Goal: Task Accomplishment & Management: Complete application form

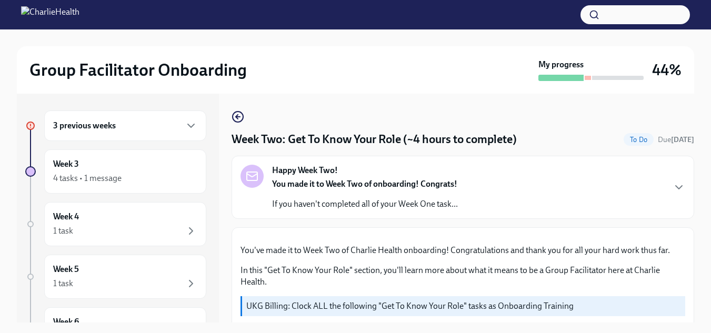
click at [93, 46] on div "Group Facilitator Onboarding My progress 44%" at bounding box center [355, 69] width 677 height 47
click at [185, 123] on icon "button" at bounding box center [191, 125] width 13 height 13
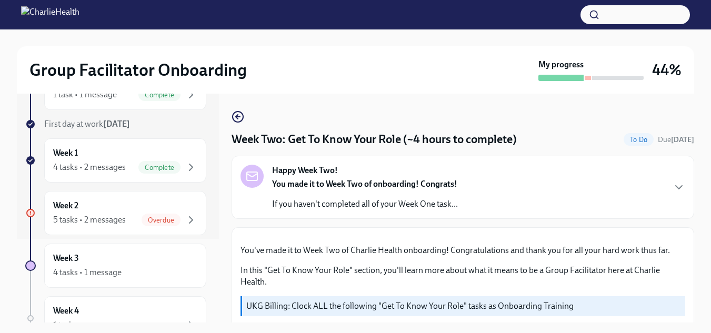
scroll to position [91, 0]
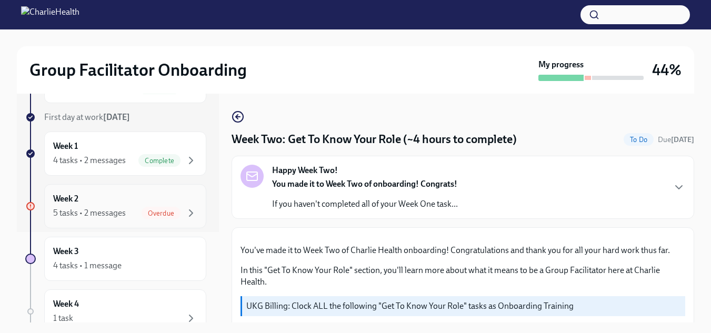
click at [144, 209] on span "Overdue" at bounding box center [161, 213] width 39 height 8
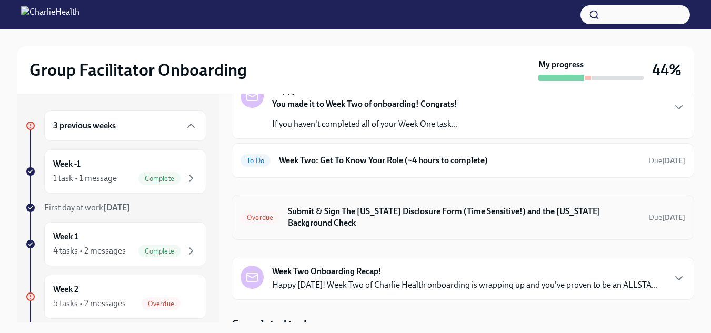
scroll to position [67, 0]
click at [542, 211] on h6 "Submit & Sign The [US_STATE] Disclosure Form (Time Sensitive!) and the [US_STAT…" at bounding box center [464, 216] width 353 height 23
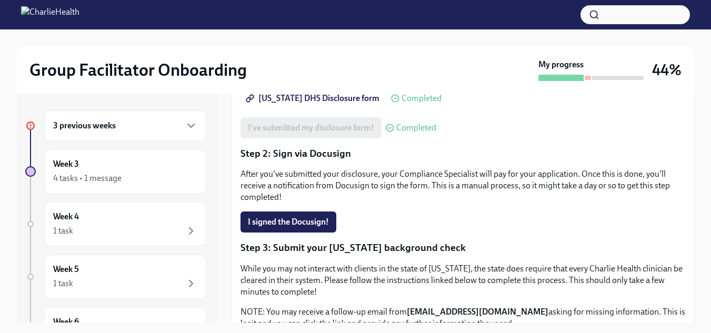
scroll to position [218, 0]
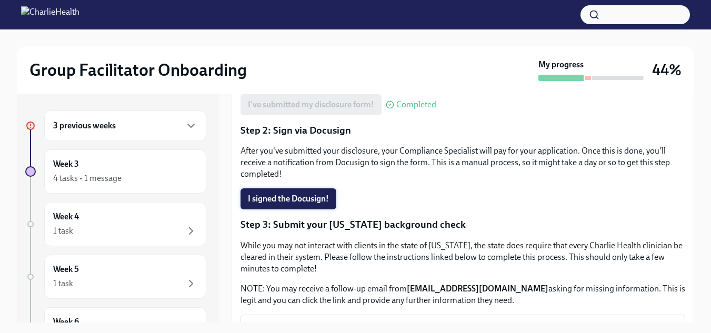
click at [263, 203] on span "I signed the Docusign!" at bounding box center [288, 199] width 81 height 11
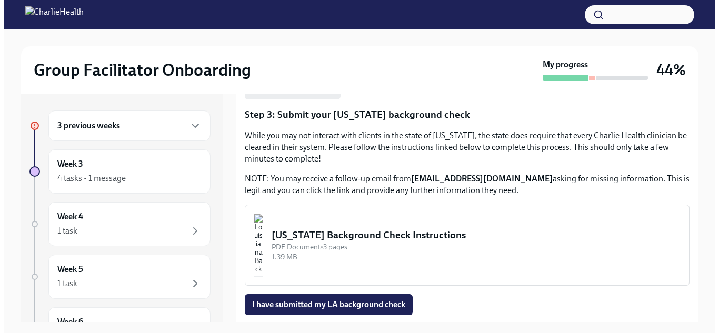
scroll to position [327, 0]
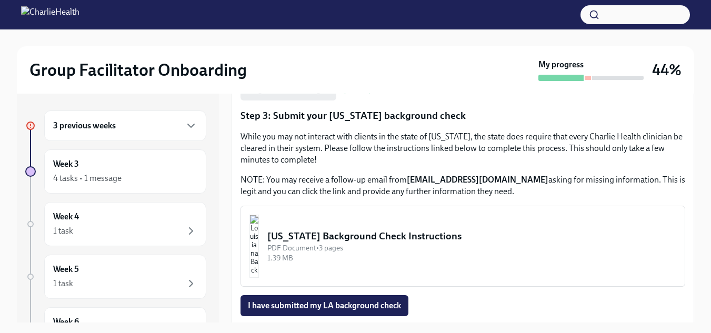
click at [343, 239] on div "[US_STATE] Background Check Instructions" at bounding box center [471, 236] width 409 height 14
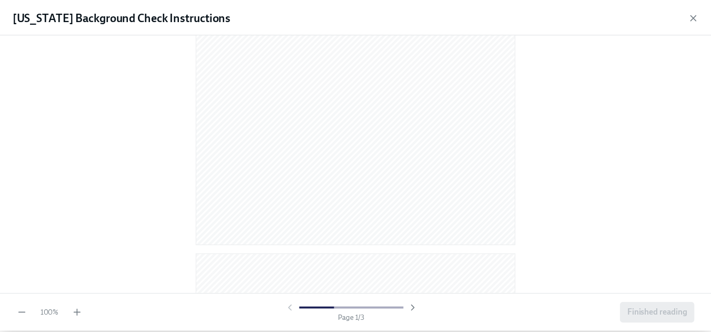
scroll to position [223, 0]
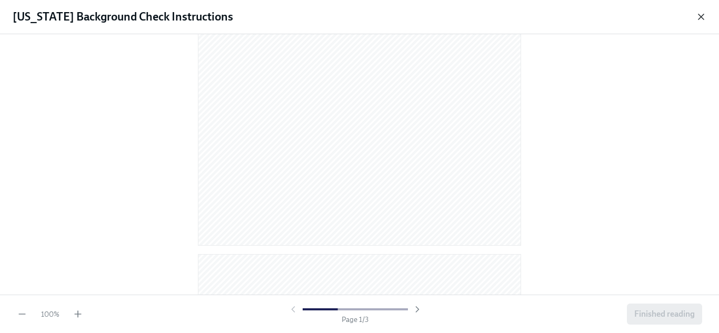
click at [697, 15] on icon "button" at bounding box center [701, 17] width 11 height 11
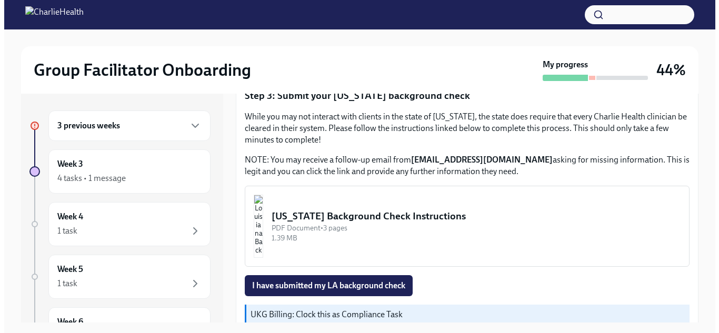
scroll to position [346, 0]
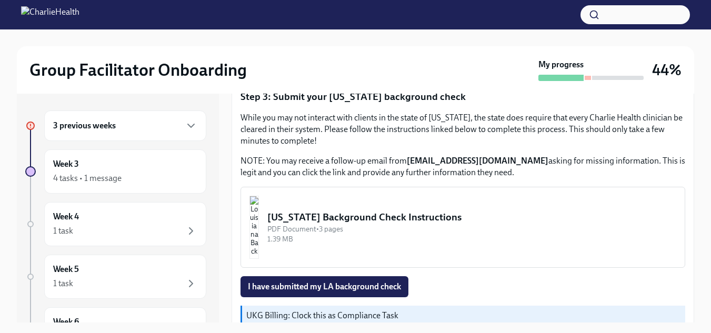
click at [259, 221] on img "button" at bounding box center [253, 227] width 9 height 63
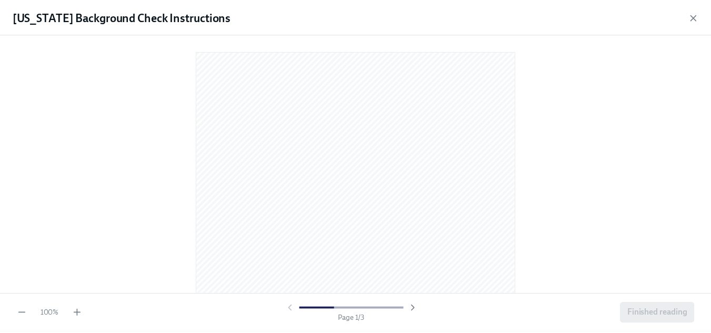
scroll to position [66, 0]
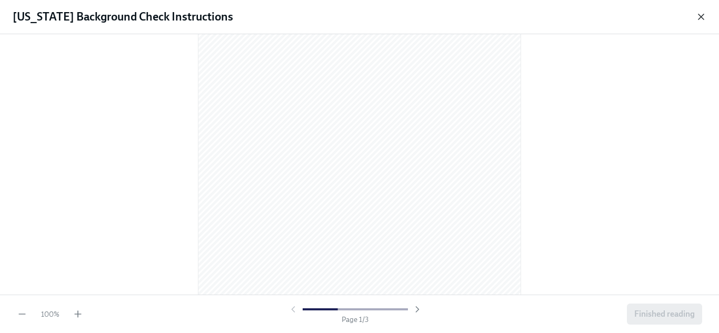
click at [703, 17] on icon "button" at bounding box center [701, 17] width 11 height 11
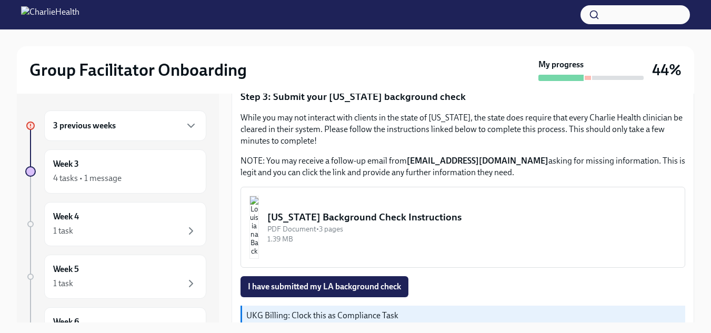
scroll to position [367, 0]
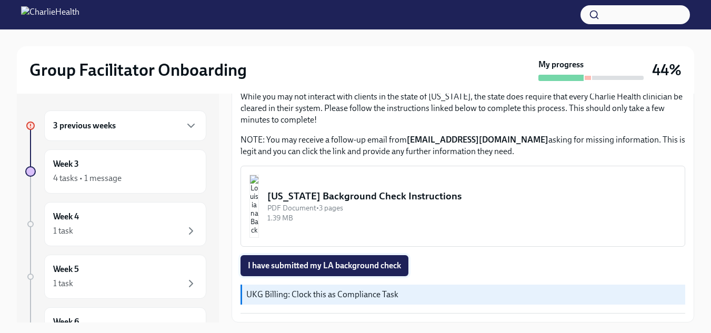
click at [366, 266] on span "I have submitted my LA background check" at bounding box center [324, 265] width 153 height 11
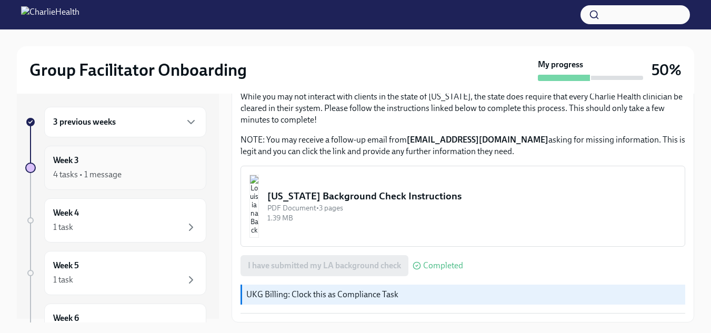
scroll to position [0, 0]
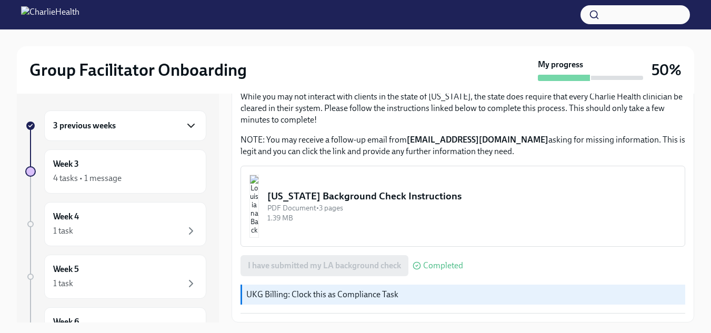
click at [185, 127] on icon "button" at bounding box center [191, 125] width 13 height 13
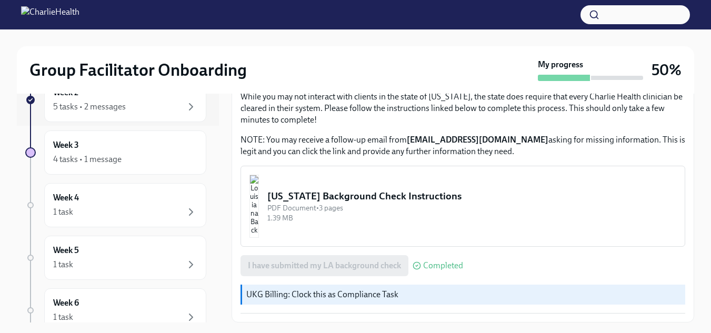
scroll to position [197, 0]
click at [147, 163] on div "4 tasks • 1 message" at bounding box center [125, 159] width 144 height 13
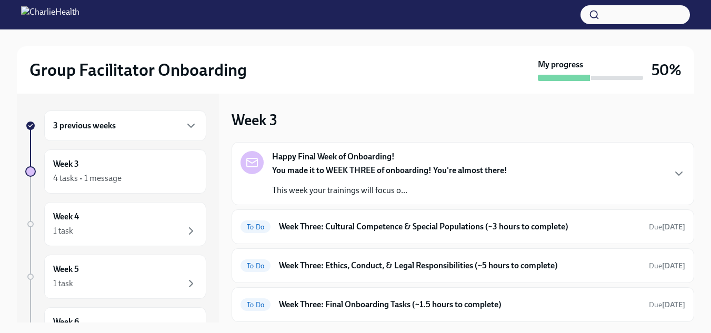
drag, startPoint x: 133, startPoint y: 46, endPoint x: 417, endPoint y: 165, distance: 308.1
click at [133, 46] on div "Group Facilitator Onboarding My progress 50%" at bounding box center [355, 69] width 677 height 47
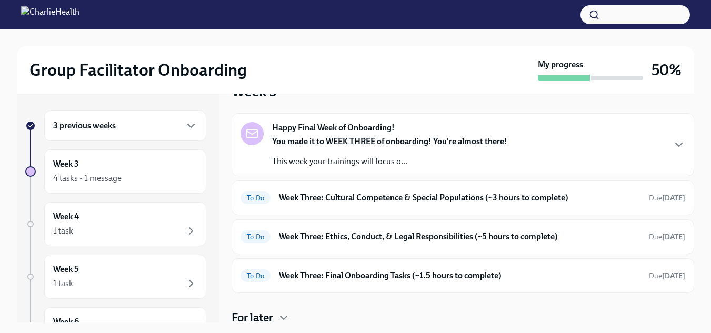
scroll to position [31, 0]
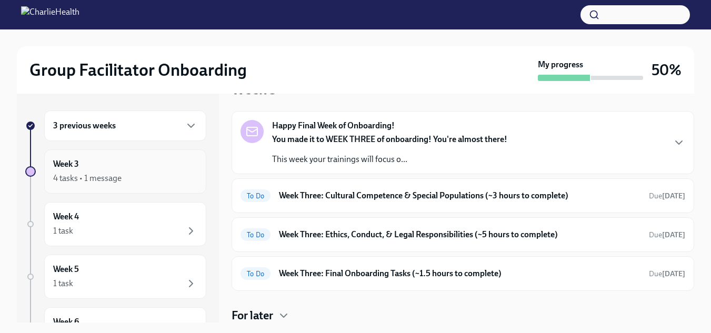
click at [124, 172] on div "4 tasks • 1 message" at bounding box center [125, 178] width 144 height 13
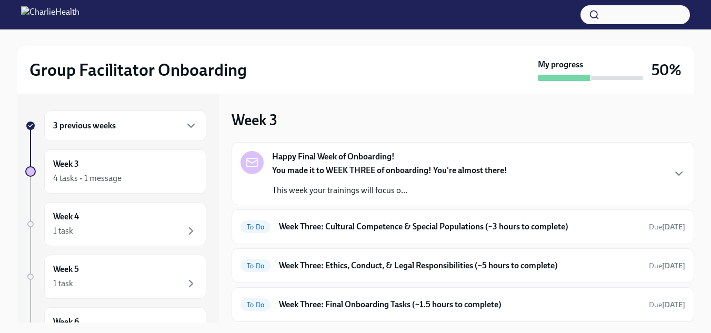
click at [385, 170] on strong "You made it to WEEK THREE of onboarding! You're almost there!" at bounding box center [389, 170] width 235 height 10
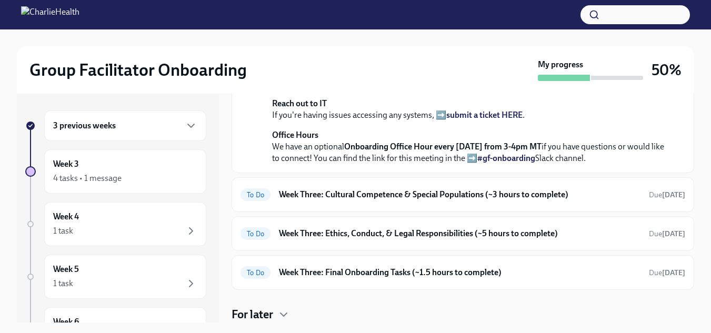
scroll to position [418, 0]
click at [547, 200] on h6 "Week Three: Cultural Competence & Special Populations (~3 hours to complete)" at bounding box center [460, 195] width 362 height 12
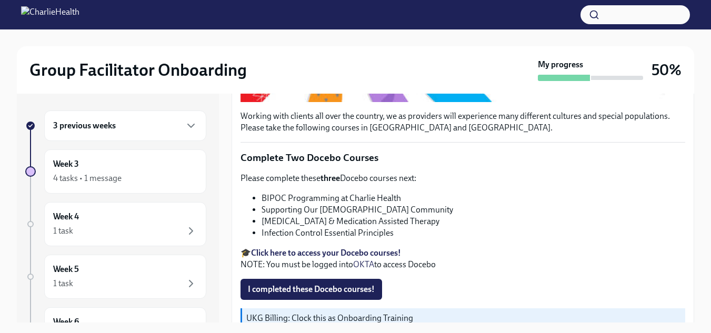
scroll to position [335, 0]
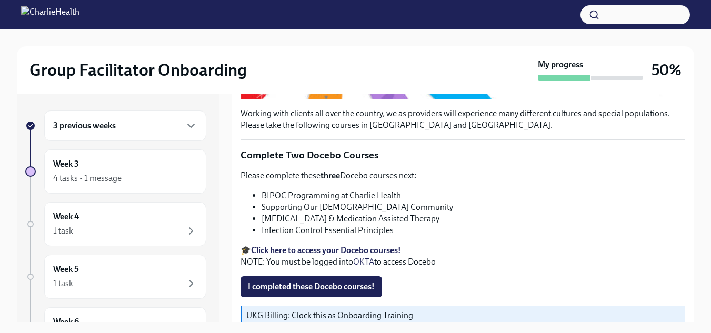
click at [333, 247] on strong "Click here to access your Docebo courses!" at bounding box center [326, 250] width 150 height 10
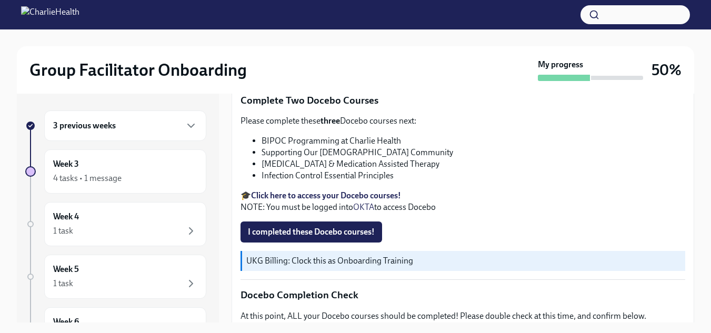
scroll to position [390, 0]
